Goal: Information Seeking & Learning: Learn about a topic

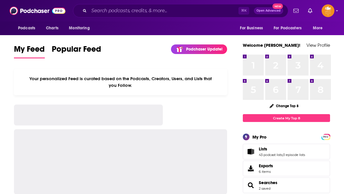
scroll to position [977, 0]
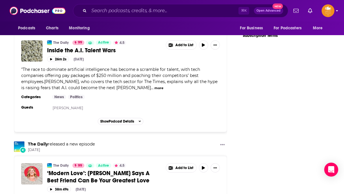
click at [337, 10] on icon "Show profile menu" at bounding box center [337, 10] width 2 height 3
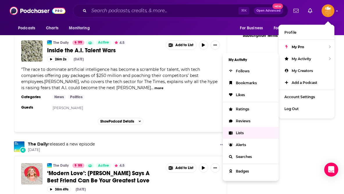
click at [235, 132] on link "Lists" at bounding box center [251, 133] width 56 height 12
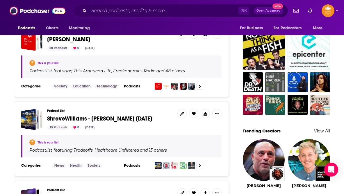
scroll to position [427, 0]
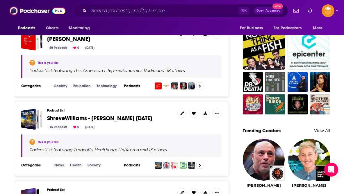
click at [54, 141] on link "This is your list" at bounding box center [48, 142] width 21 height 4
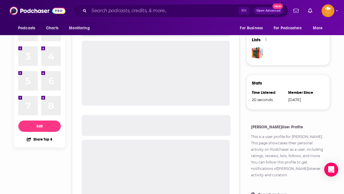
scroll to position [145, 0]
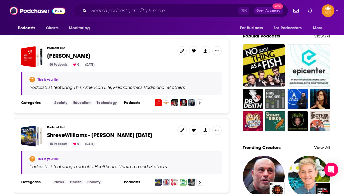
scroll to position [415, 0]
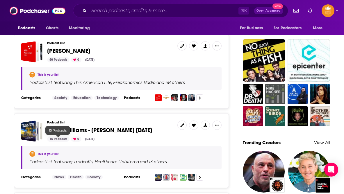
click at [59, 138] on div "15 Podcasts" at bounding box center [58, 139] width 22 height 5
click at [66, 140] on div "15 Podcasts" at bounding box center [58, 139] width 22 height 5
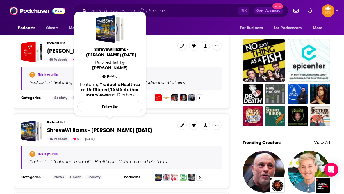
click at [78, 131] on span "ShreveWilliams - [PERSON_NAME] [DATE]" at bounding box center [99, 130] width 105 height 7
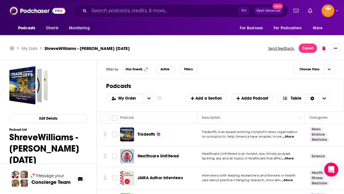
click at [177, 83] on h1 "Podcasts" at bounding box center [218, 86] width 225 height 7
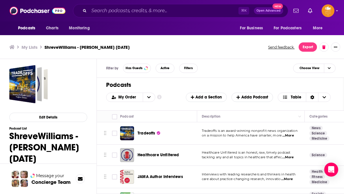
scroll to position [1, 0]
click at [180, 103] on div "Podcasts Add My Order Customize Your List Order Select the “My Order” sort and …" at bounding box center [221, 94] width 248 height 33
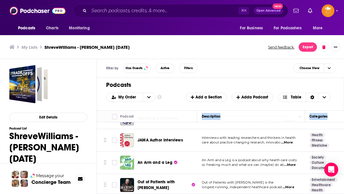
scroll to position [63, 0]
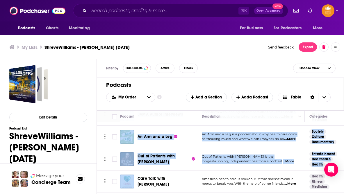
drag, startPoint x: 193, startPoint y: 140, endPoint x: 185, endPoint y: 177, distance: 38.0
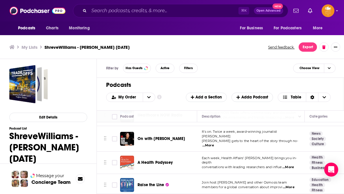
scroll to position [264, 0]
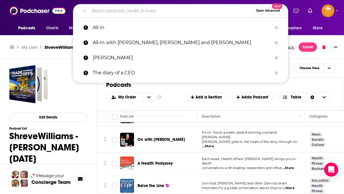
click at [126, 10] on input "Search podcasts, credits, & more..." at bounding box center [171, 10] width 164 height 9
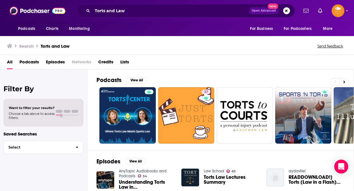
click at [32, 62] on span "Podcasts" at bounding box center [28, 63] width 19 height 12
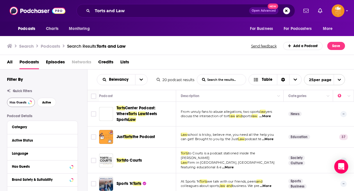
click at [20, 103] on span "Has Guests" at bounding box center [18, 102] width 17 height 3
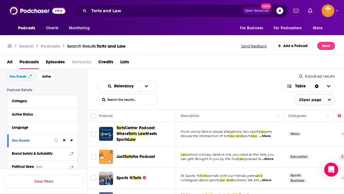
scroll to position [41, 0]
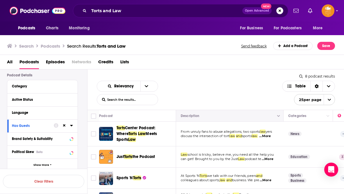
click at [197, 113] on div "Description" at bounding box center [190, 116] width 19 height 7
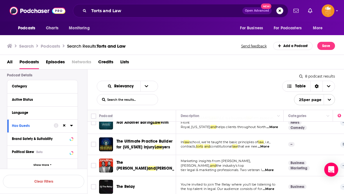
scroll to position [97, 0]
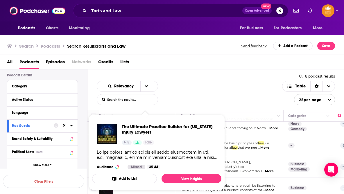
click at [250, 92] on div "Relevancy List Search Input Search the results... Table" at bounding box center [190, 93] width 186 height 24
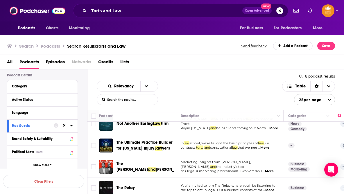
drag, startPoint x: 235, startPoint y: 97, endPoint x: 213, endPoint y: 195, distance: 100.2
click at [213, 194] on html "Podcasts Charts Monitoring Torts and Law Open Advanced New For Business For Pod…" at bounding box center [172, 97] width 344 height 194
drag, startPoint x: 172, startPoint y: 174, endPoint x: 169, endPoint y: 193, distance: 18.7
click at [169, 193] on td "The Relay" at bounding box center [137, 188] width 77 height 21
click at [271, 188] on span "...More" at bounding box center [269, 190] width 12 height 5
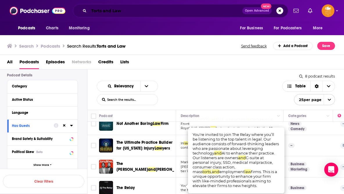
click at [122, 9] on input "Torts and Law" at bounding box center [166, 10] width 154 height 9
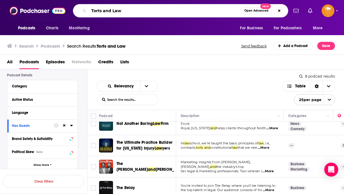
drag, startPoint x: 133, startPoint y: 11, endPoint x: 82, endPoint y: 11, distance: 50.9
click at [82, 11] on div "Torts and Law Open Advanced New" at bounding box center [180, 10] width 215 height 13
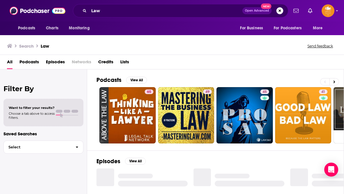
click at [32, 64] on span "Podcasts" at bounding box center [28, 63] width 19 height 12
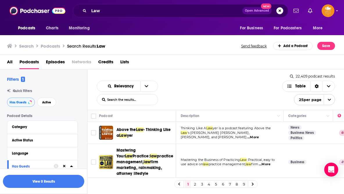
click at [18, 103] on span "Has Guests" at bounding box center [18, 102] width 17 height 3
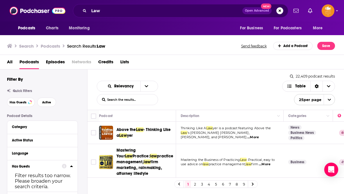
click at [259, 135] on span "...More" at bounding box center [253, 137] width 12 height 5
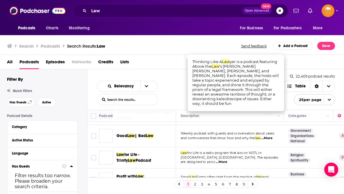
scroll to position [81, 0]
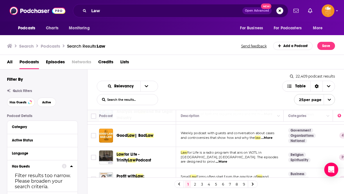
click at [157, 159] on td "Law for Life - Trinity Law Podcast" at bounding box center [137, 157] width 77 height 21
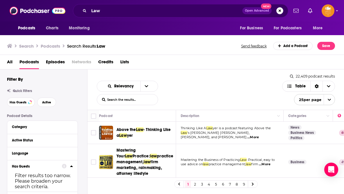
scroll to position [0, 0]
click at [195, 186] on link "2" at bounding box center [195, 184] width 6 height 7
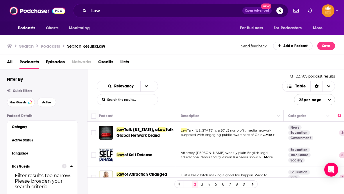
click at [225, 99] on div "Relevancy List Search Input Search the results... Table" at bounding box center [190, 93] width 186 height 24
click at [195, 92] on div "Relevancy List Search Input Search the results... Table" at bounding box center [190, 93] width 186 height 24
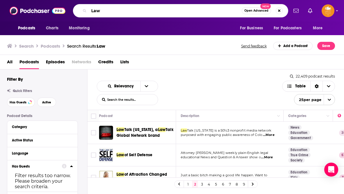
drag, startPoint x: 115, startPoint y: 10, endPoint x: 86, endPoint y: 9, distance: 29.1
click at [86, 9] on div "Law Open Advanced New" at bounding box center [180, 10] width 215 height 13
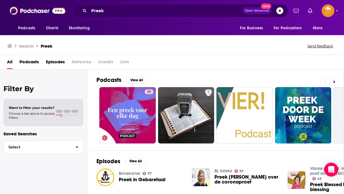
click at [32, 62] on span "Podcasts" at bounding box center [28, 63] width 19 height 12
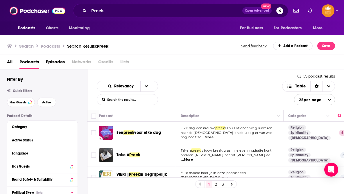
click at [220, 85] on div "Relevancy List Search Input Search the results... Table" at bounding box center [190, 93] width 186 height 24
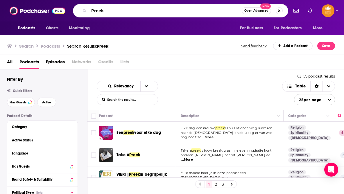
drag, startPoint x: 141, startPoint y: 12, endPoint x: 87, endPoint y: 7, distance: 54.1
click at [85, 11] on div "Preek Open Advanced New" at bounding box center [180, 10] width 215 height 13
type input "Legally Speaking"
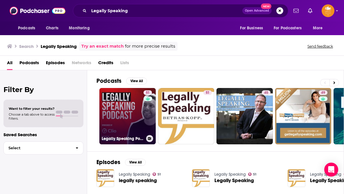
click at [147, 114] on div "51" at bounding box center [149, 112] width 10 height 45
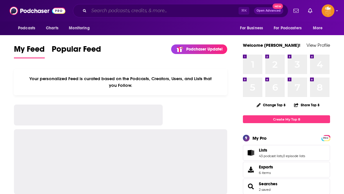
drag, startPoint x: 0, startPoint y: 0, endPoint x: 161, endPoint y: 11, distance: 161.5
click at [161, 11] on input "Search podcasts, credits, & more..." at bounding box center [164, 10] width 150 height 9
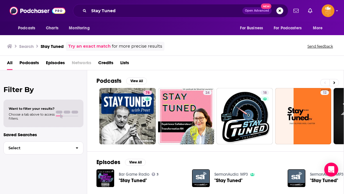
click at [28, 61] on span "Podcasts" at bounding box center [28, 64] width 19 height 12
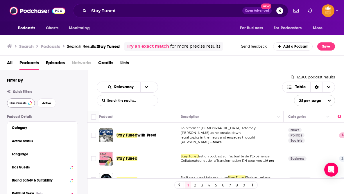
click at [15, 102] on span "Has Guests" at bounding box center [18, 103] width 17 height 3
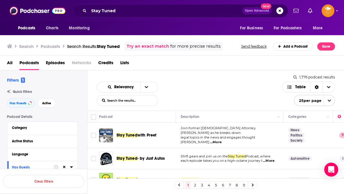
click at [252, 106] on div "Relevancy List Search Input Search the results... Table" at bounding box center [190, 94] width 186 height 24
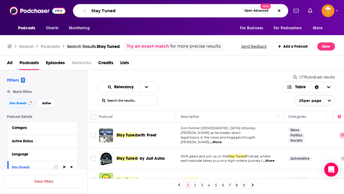
drag, startPoint x: 128, startPoint y: 8, endPoint x: 76, endPoint y: 6, distance: 52.1
click at [76, 6] on div "Stay Tuned Open Advanced New" at bounding box center [180, 10] width 215 height 13
drag, startPoint x: 132, startPoint y: 8, endPoint x: 69, endPoint y: 9, distance: 62.8
click at [69, 8] on div "Podcasts Charts Monitoring Stay Tuned Open Advanced New For Business For Podcas…" at bounding box center [178, 10] width 220 height 13
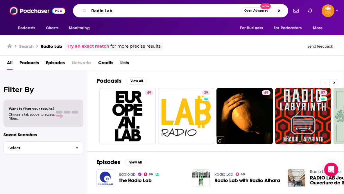
drag, startPoint x: 143, startPoint y: 11, endPoint x: 93, endPoint y: 10, distance: 50.0
click at [93, 10] on input "Radio Lab" at bounding box center [165, 10] width 153 height 9
type input "Invisibility"
